Goal: Information Seeking & Learning: Learn about a topic

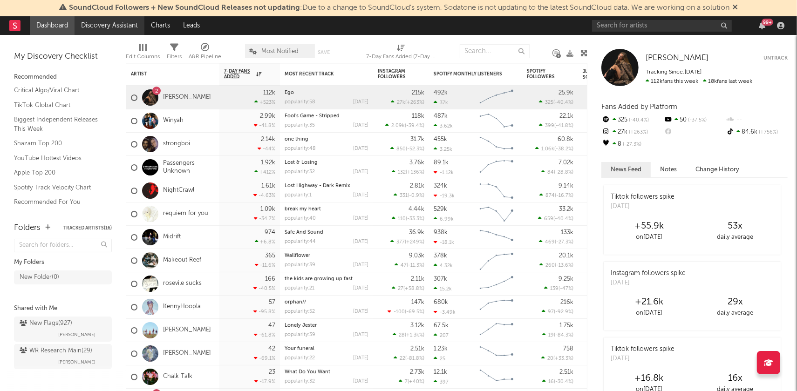
click at [117, 23] on link "Discovery Assistant" at bounding box center [110, 25] width 70 height 19
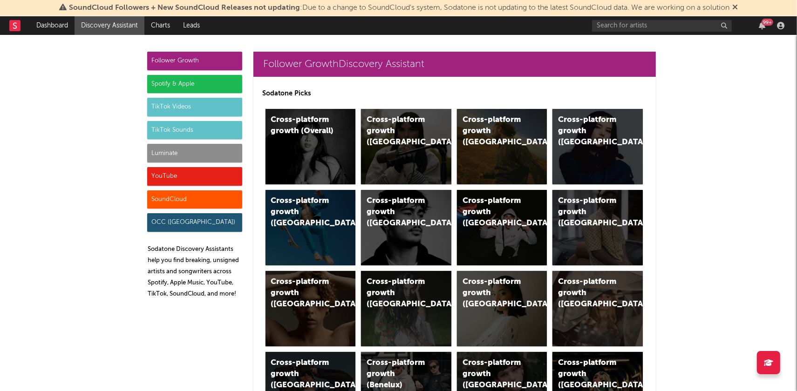
click at [177, 151] on div "Luminate" at bounding box center [194, 153] width 95 height 19
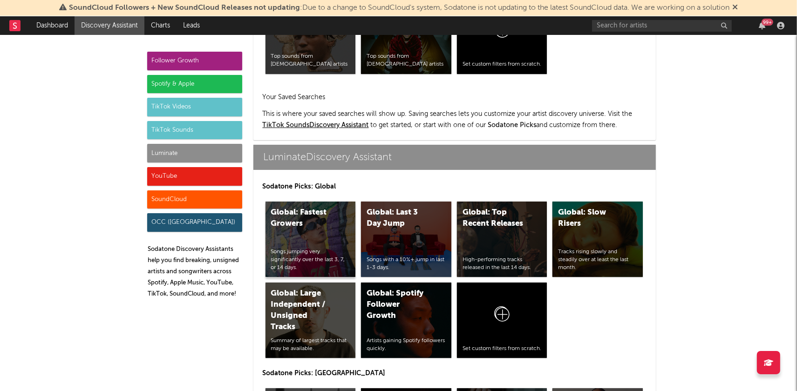
scroll to position [4079, 0]
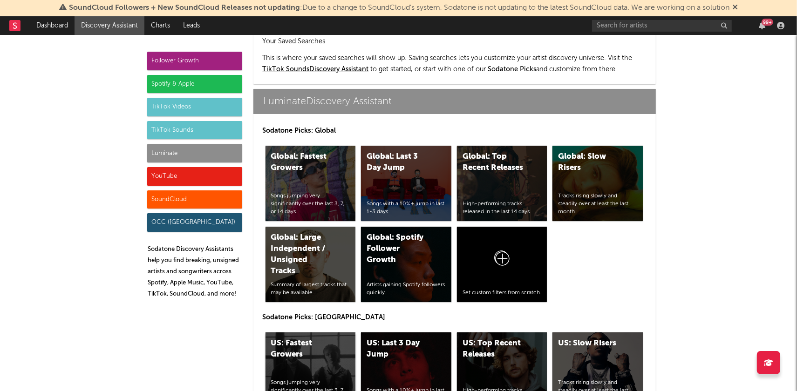
click at [314, 338] on div "US: Fastest Growers" at bounding box center [302, 349] width 63 height 22
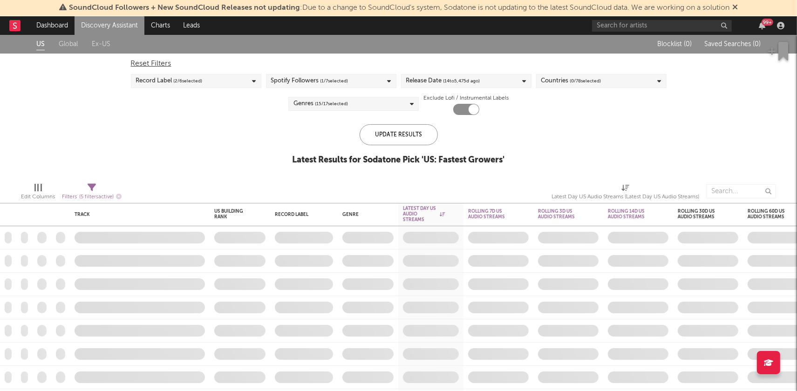
checkbox input "true"
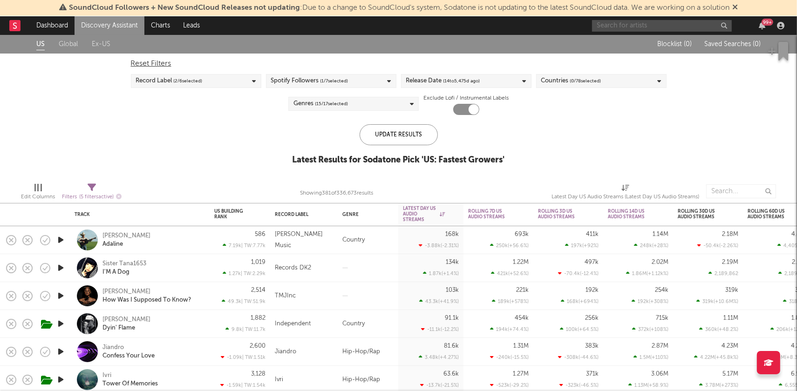
click at [641, 30] on input "text" at bounding box center [662, 26] width 140 height 12
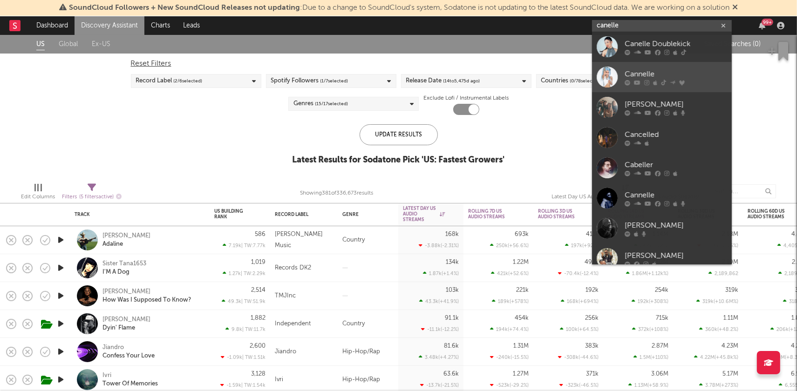
type input "canelle"
click at [643, 72] on div "Cannelle" at bounding box center [676, 74] width 102 height 11
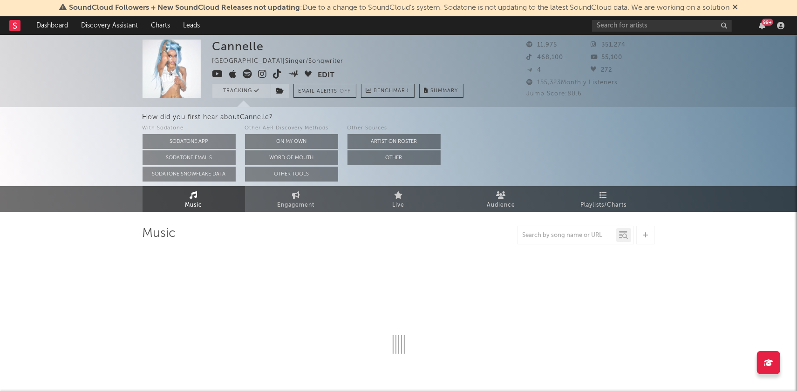
select select "1w"
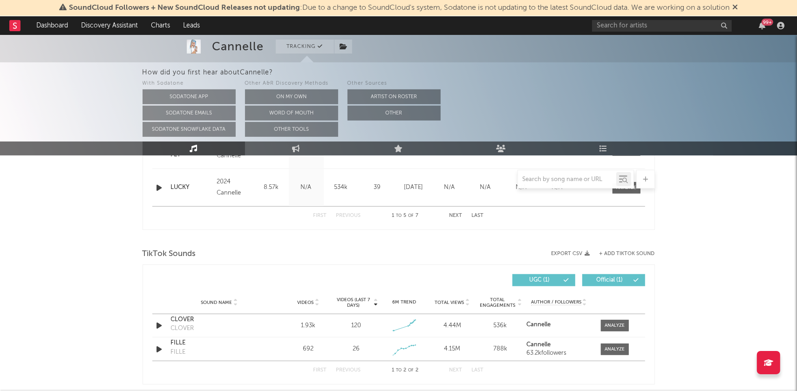
scroll to position [629, 0]
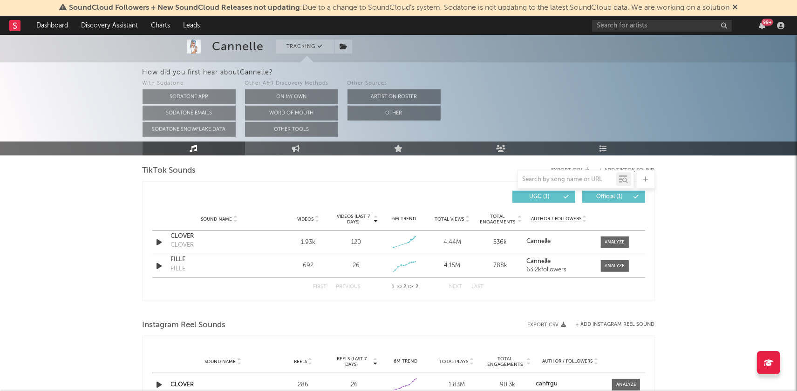
click at [519, 216] on icon at bounding box center [519, 218] width 5 height 4
click at [611, 239] on div at bounding box center [615, 242] width 20 height 7
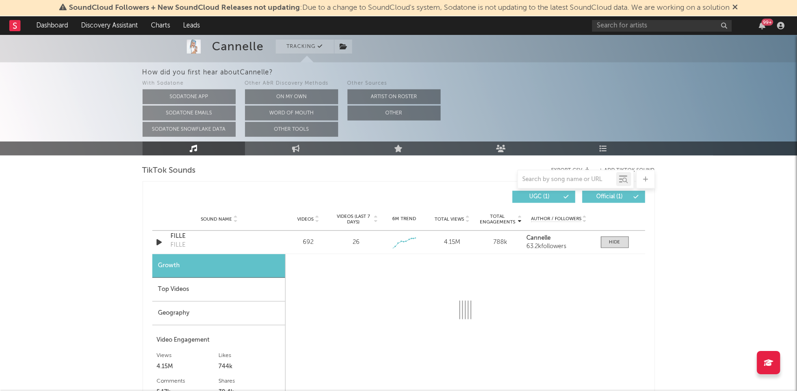
select select "1w"
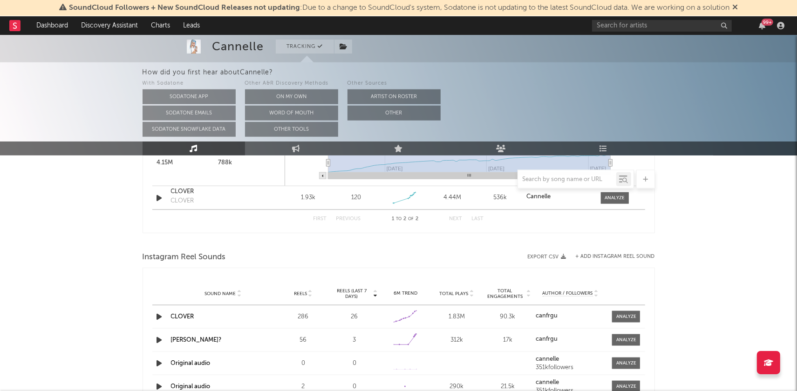
scroll to position [911, 0]
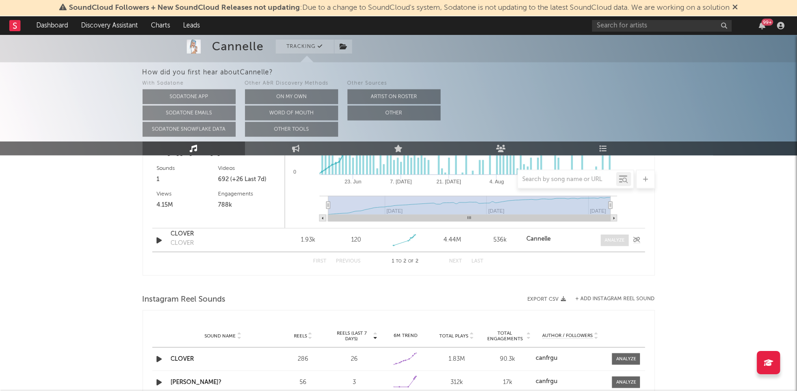
click at [604, 238] on span at bounding box center [615, 241] width 28 height 12
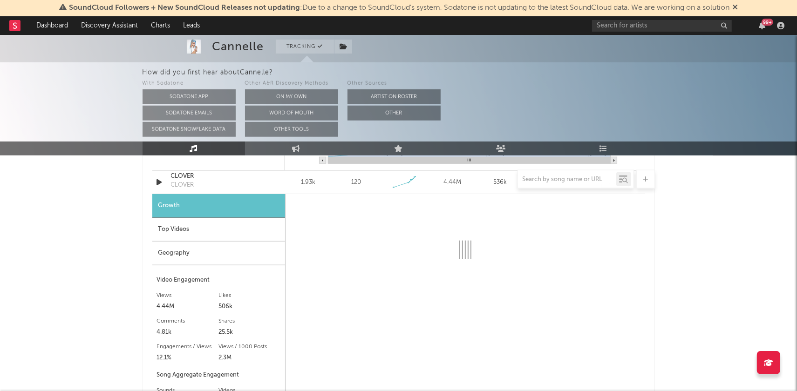
scroll to position [988, 0]
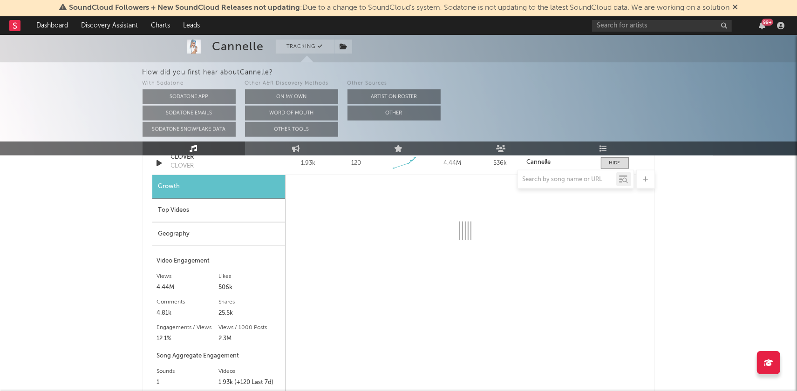
select select "6m"
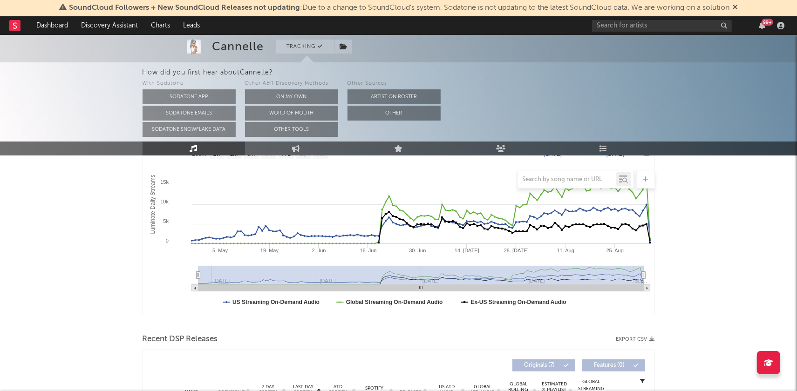
scroll to position [0, 0]
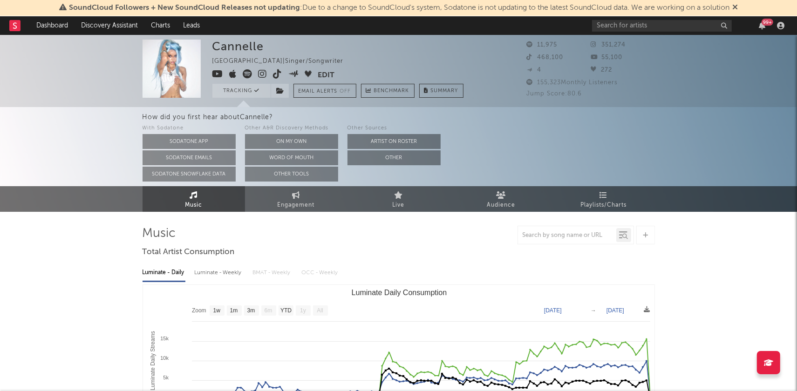
click at [262, 74] on icon at bounding box center [263, 73] width 9 height 9
click at [627, 20] on input "text" at bounding box center [662, 26] width 140 height 12
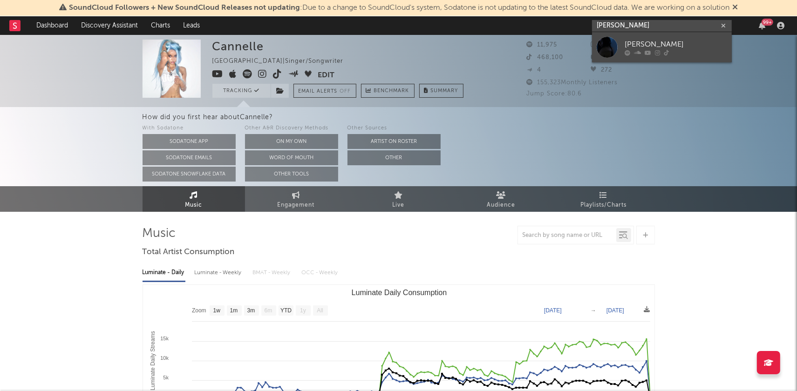
type input "[PERSON_NAME]"
click at [644, 48] on div "[PERSON_NAME]" at bounding box center [676, 44] width 102 height 11
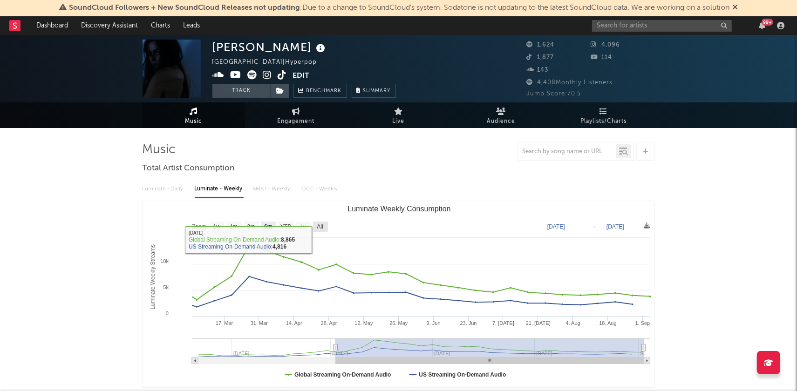
click at [321, 224] on text "All" at bounding box center [320, 227] width 6 height 7
select select "All"
type input "[DATE]"
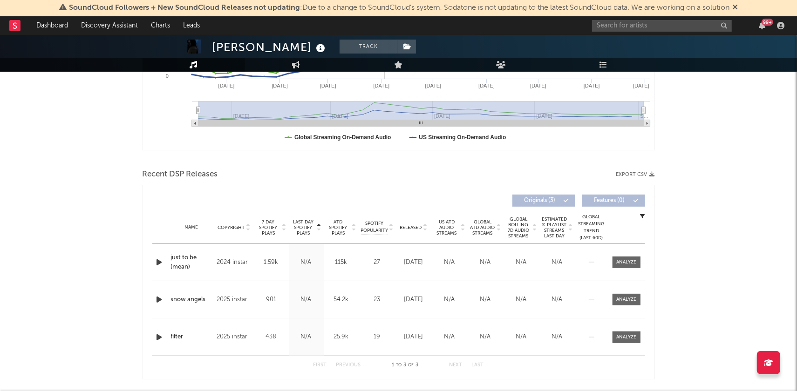
scroll to position [292, 0]
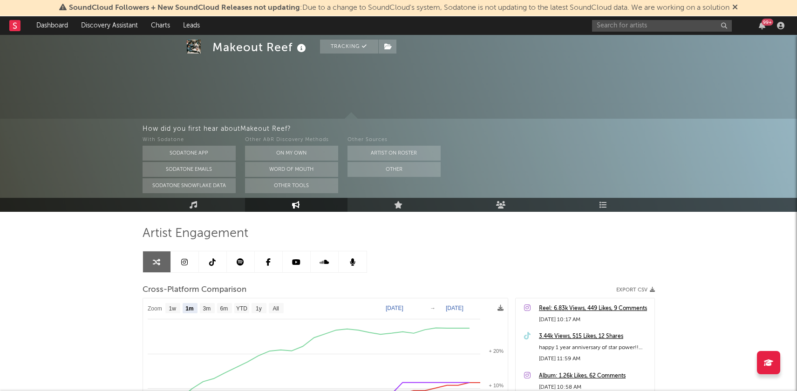
select select "1m"
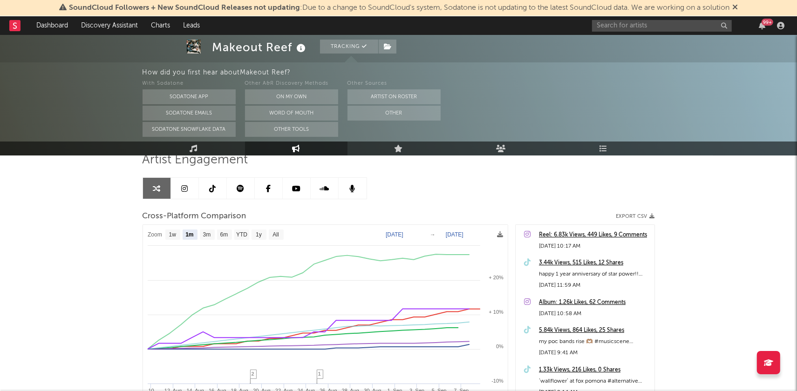
click at [435, 184] on div "Artist Engagement Cross-Platform Comparison Export CSV Zoom 1w 1m 3m 6m YTD 1y …" at bounding box center [399, 310] width 512 height 317
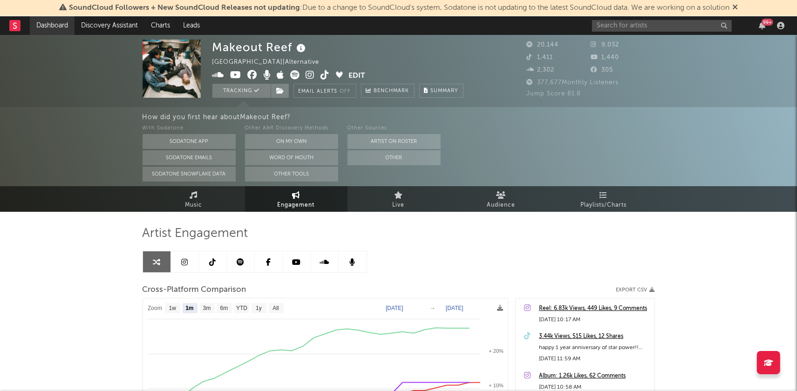
click at [57, 26] on link "Dashboard" at bounding box center [52, 25] width 45 height 19
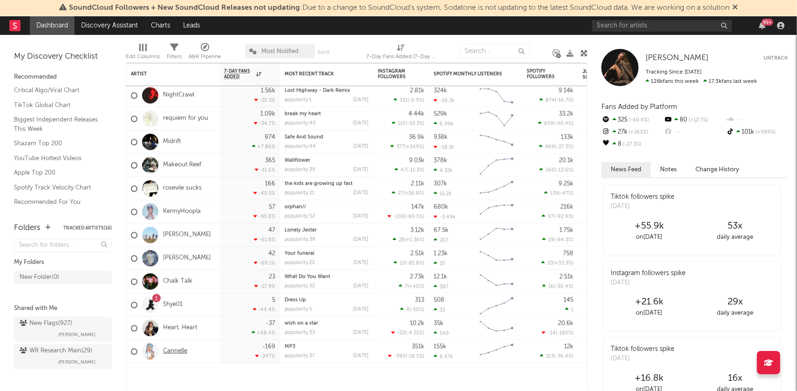
click at [175, 351] on link "Cannelle" at bounding box center [175, 352] width 24 height 8
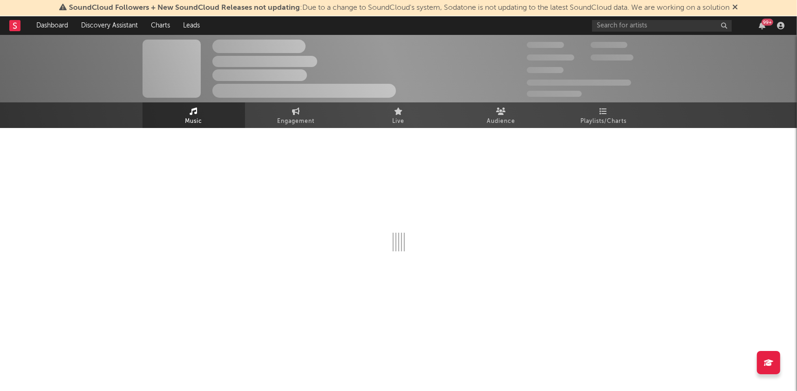
select select "1w"
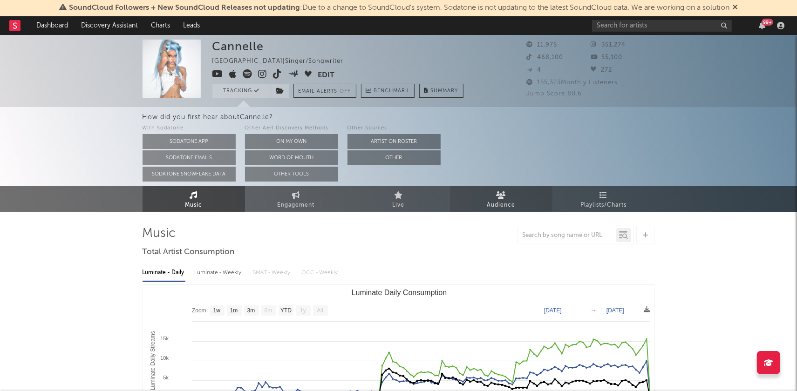
click at [507, 197] on link "Audience" at bounding box center [501, 199] width 102 height 26
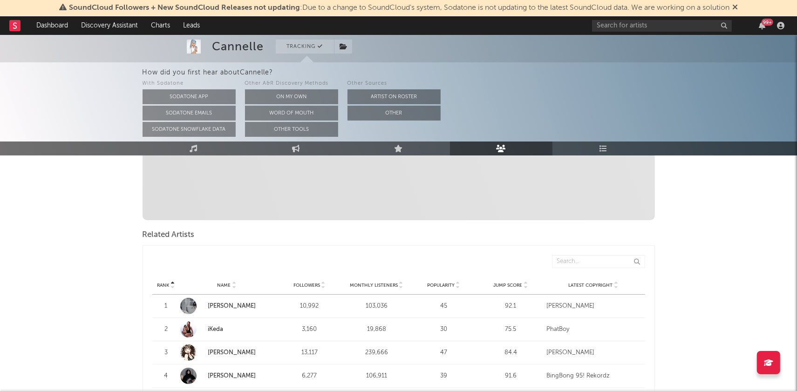
scroll to position [271, 0]
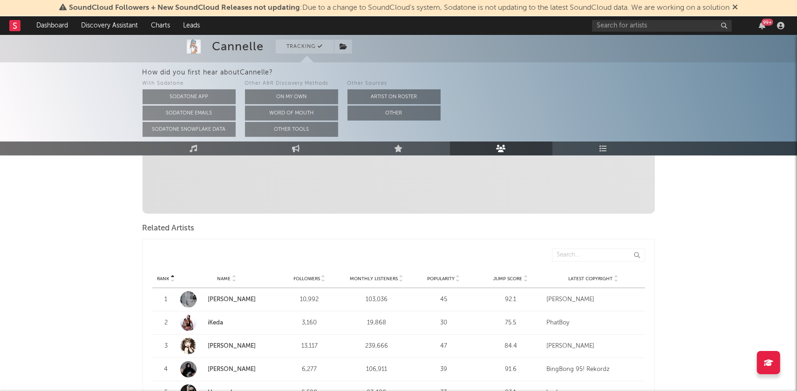
click at [525, 279] on icon at bounding box center [526, 281] width 5 height 4
click at [219, 320] on link "Cece Natalie" at bounding box center [232, 323] width 48 height 6
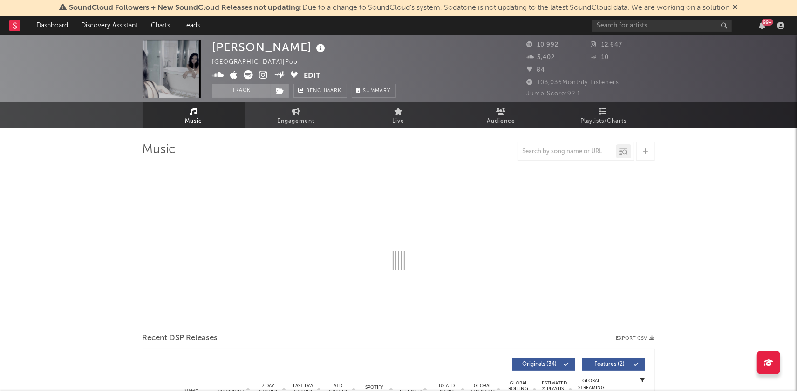
select select "6m"
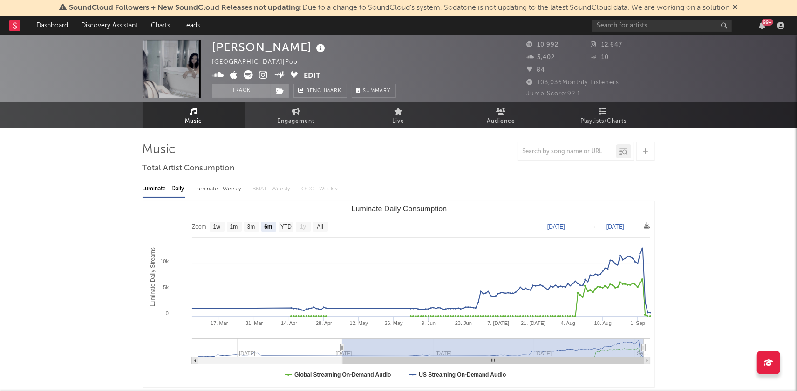
click at [265, 74] on icon at bounding box center [264, 74] width 9 height 9
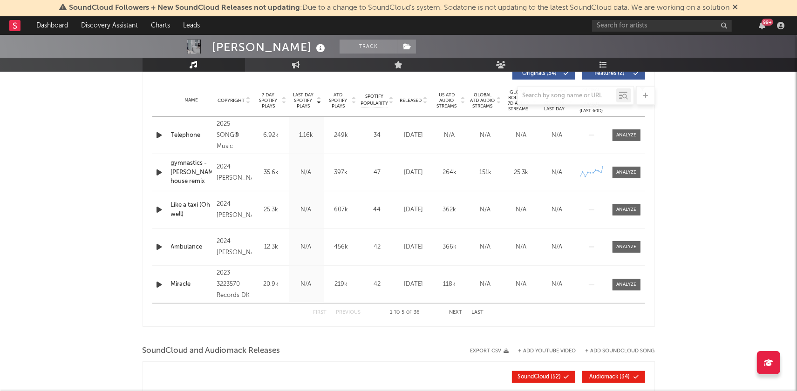
scroll to position [422, 0]
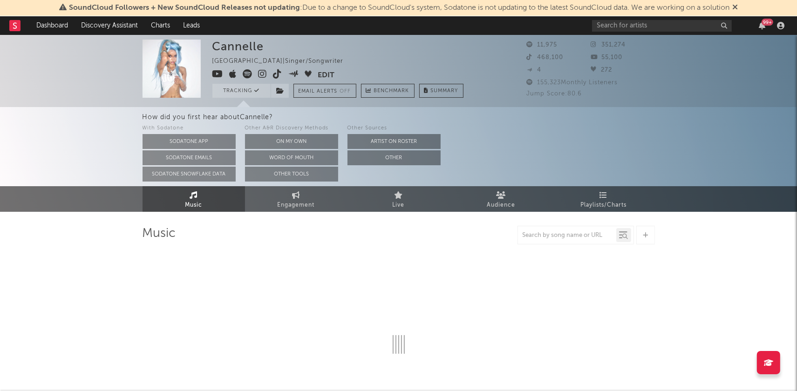
select select "1w"
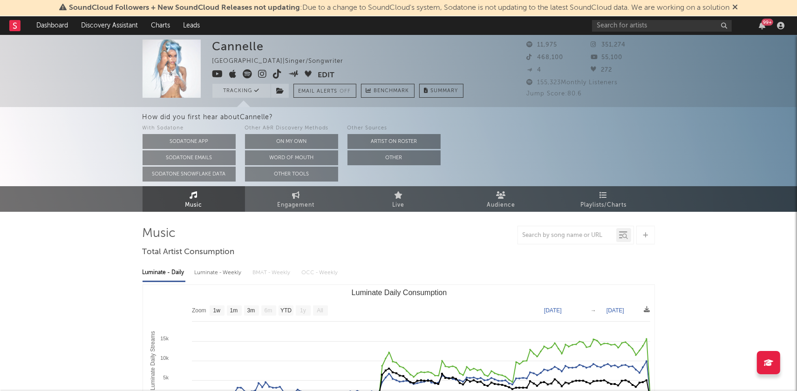
click at [262, 75] on icon at bounding box center [263, 73] width 9 height 9
click at [516, 190] on link "Audience" at bounding box center [501, 199] width 102 height 26
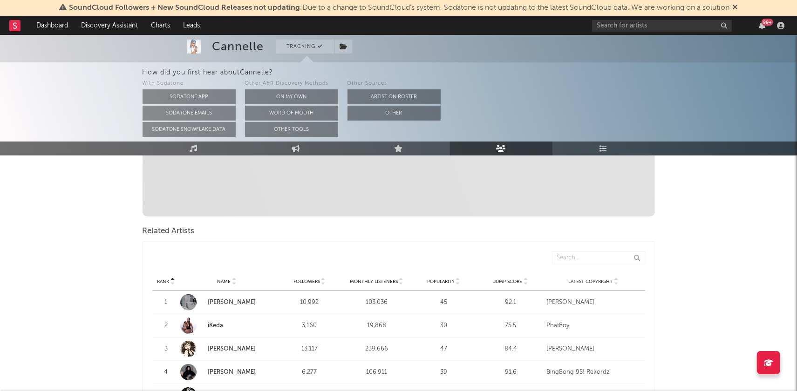
scroll to position [294, 0]
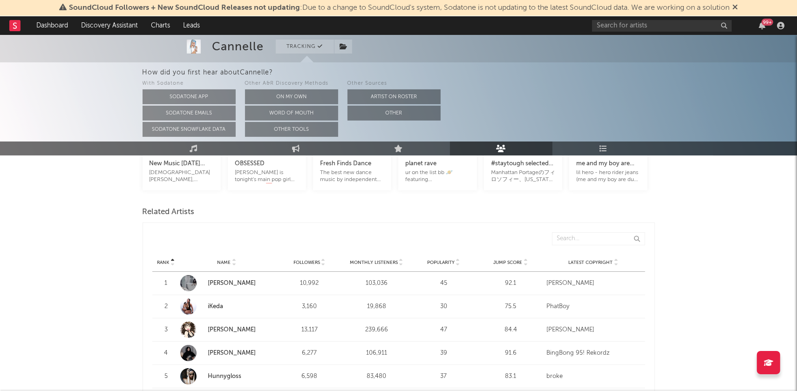
click at [215, 327] on link "Yazida" at bounding box center [232, 330] width 48 height 6
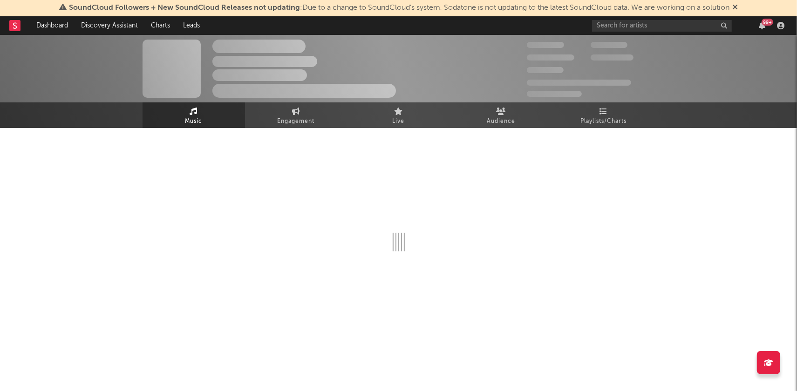
select select "6m"
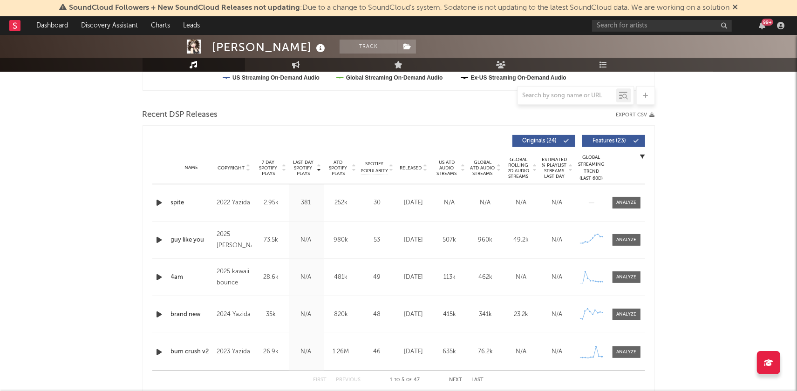
scroll to position [303, 0]
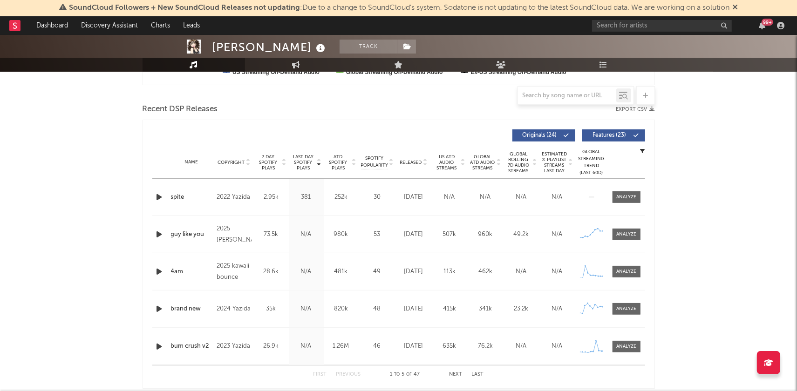
click at [426, 163] on icon at bounding box center [425, 165] width 5 height 4
click at [161, 198] on icon "button" at bounding box center [160, 197] width 10 height 12
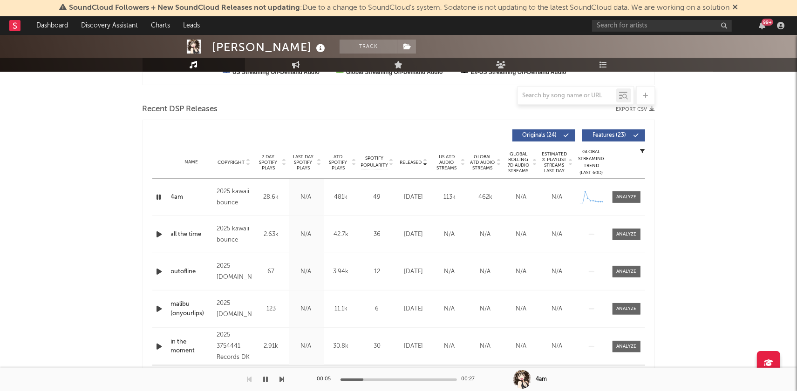
click at [161, 198] on icon "button" at bounding box center [159, 197] width 9 height 12
click at [161, 198] on icon "button" at bounding box center [160, 197] width 10 height 12
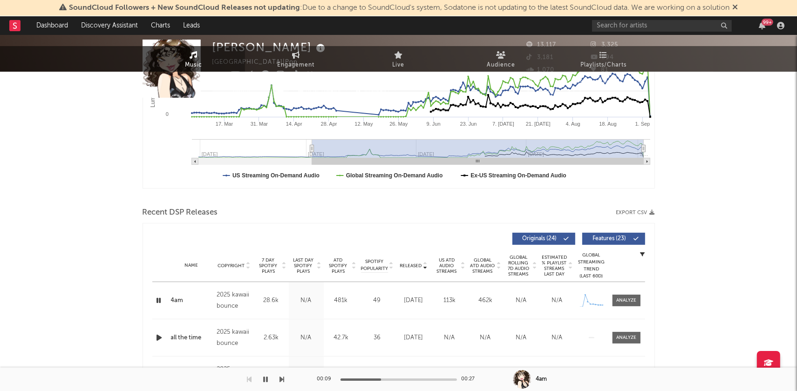
scroll to position [0, 0]
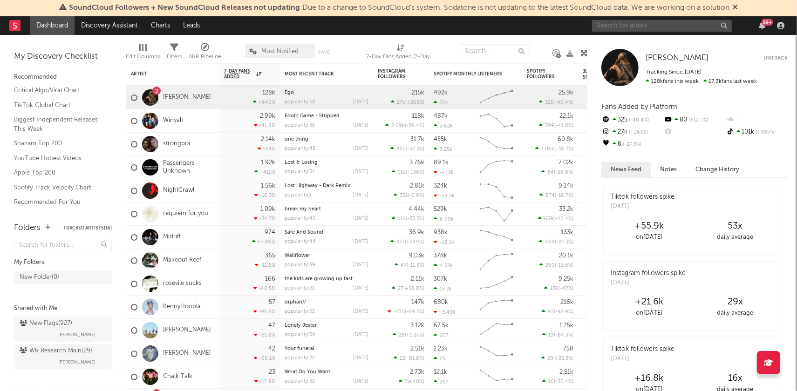
click at [637, 27] on input "text" at bounding box center [662, 26] width 140 height 12
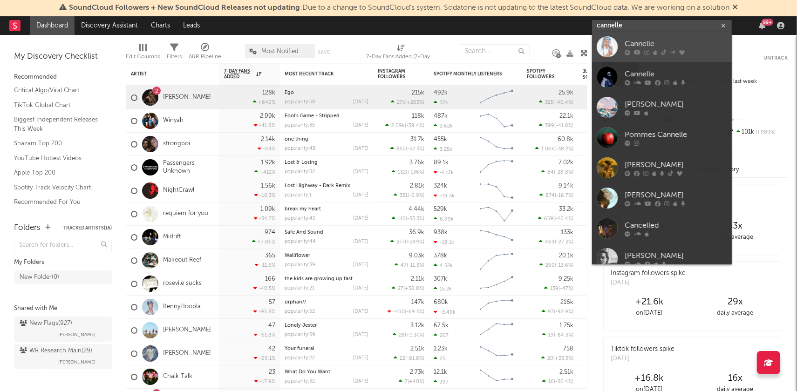
type input "cannelle"
click at [647, 50] on icon at bounding box center [646, 53] width 5 height 6
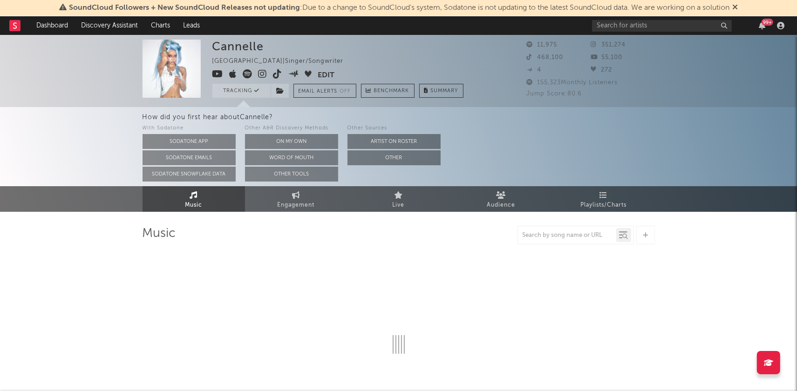
select select "1w"
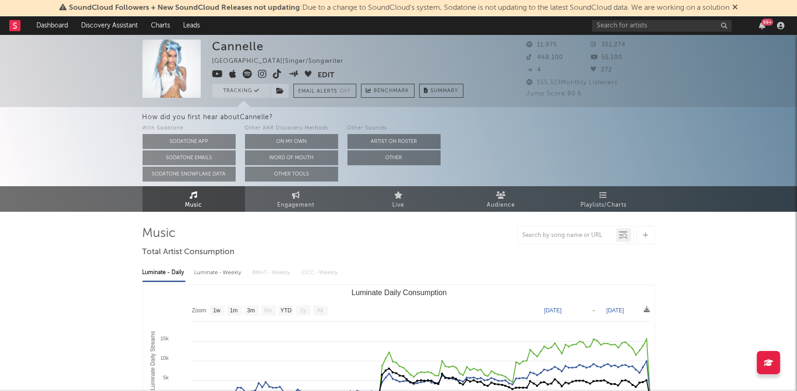
click at [260, 72] on icon at bounding box center [263, 73] width 9 height 9
